Goal: Find specific page/section: Find specific page/section

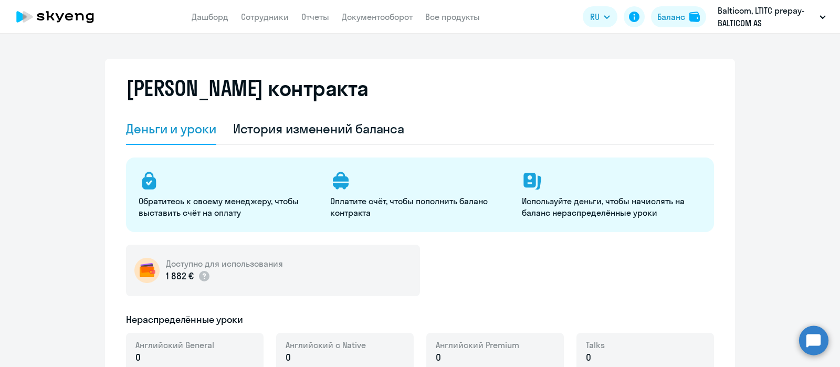
select select "english_adult_not_native_speaker"
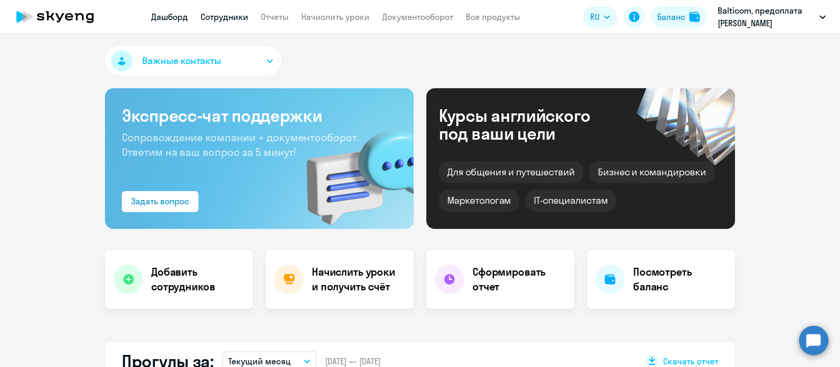
click at [211, 14] on link "Сотрудники" at bounding box center [225, 17] width 48 height 11
select select "30"
click at [234, 18] on link "Сотрудники" at bounding box center [225, 17] width 48 height 11
select select "30"
